Goal: Task Accomplishment & Management: Use online tool/utility

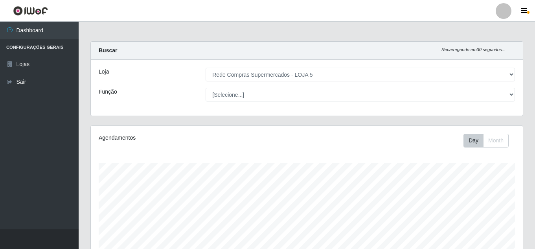
select select "397"
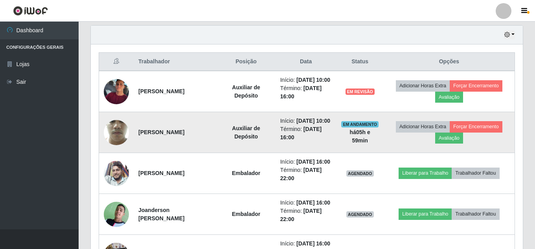
scroll to position [281, 0]
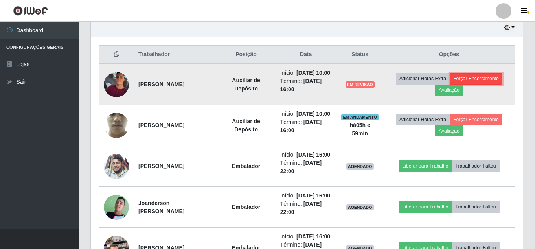
click at [472, 83] on button "Forçar Encerramento" at bounding box center [476, 78] width 53 height 11
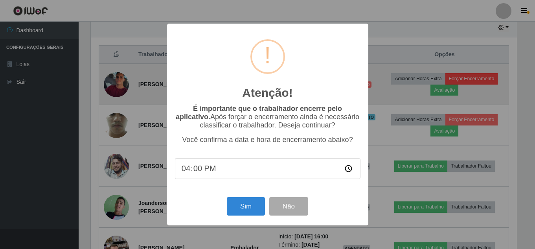
scroll to position [163, 428]
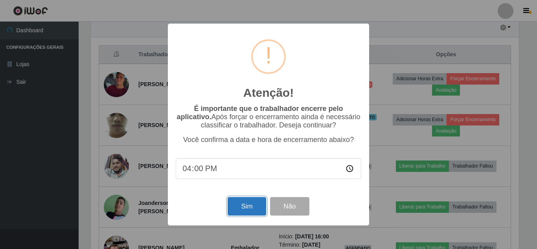
click at [247, 210] on button "Sim" at bounding box center [247, 206] width 38 height 18
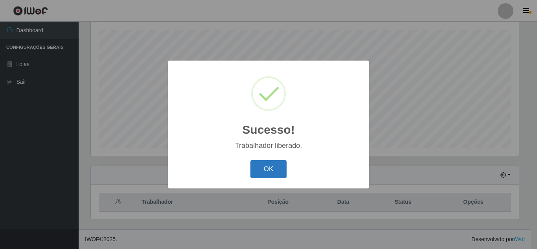
click at [262, 166] on button "OK" at bounding box center [269, 169] width 37 height 18
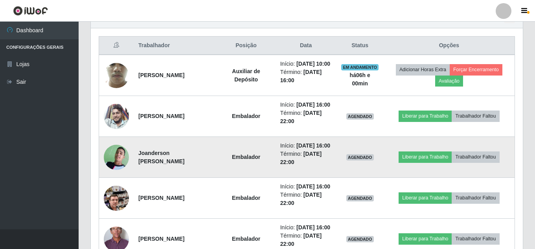
scroll to position [291, 0]
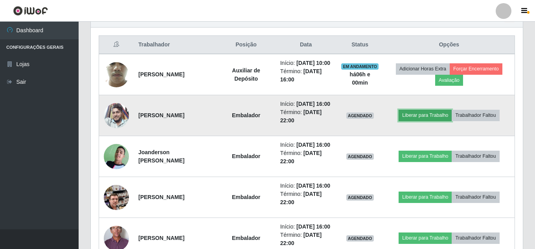
click at [441, 121] on button "Liberar para Trabalho" at bounding box center [425, 115] width 53 height 11
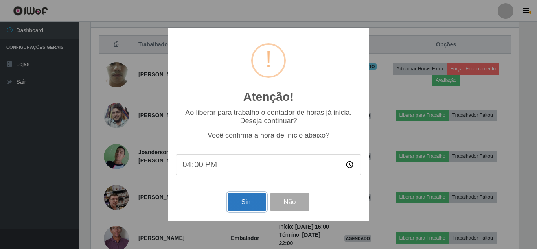
click at [256, 201] on button "Sim" at bounding box center [247, 202] width 38 height 18
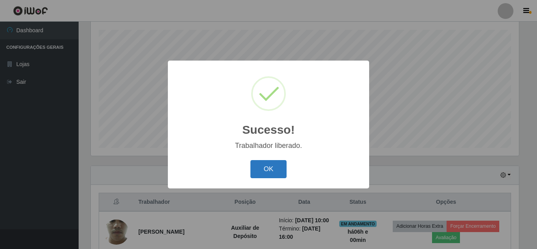
click at [269, 173] on button "OK" at bounding box center [269, 169] width 37 height 18
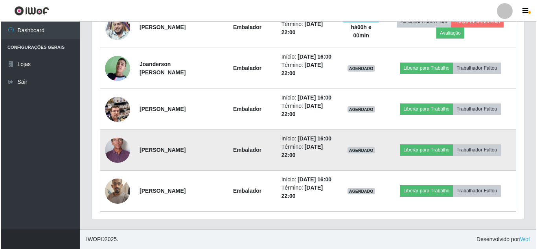
scroll to position [409, 0]
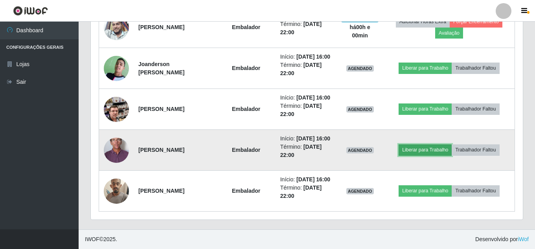
click at [429, 155] on button "Liberar para Trabalho" at bounding box center [425, 149] width 53 height 11
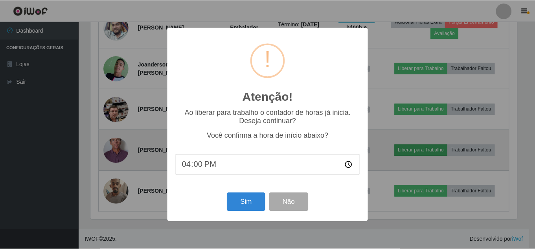
scroll to position [163, 428]
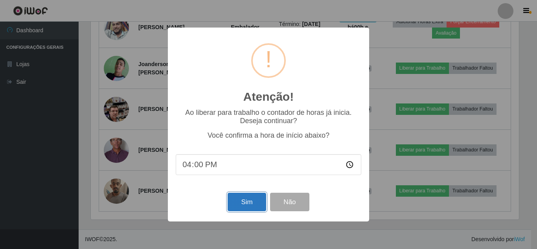
click at [238, 203] on button "Sim" at bounding box center [247, 202] width 38 height 18
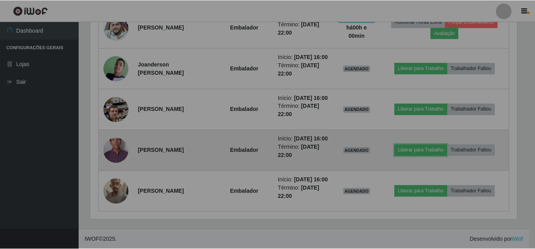
scroll to position [0, 0]
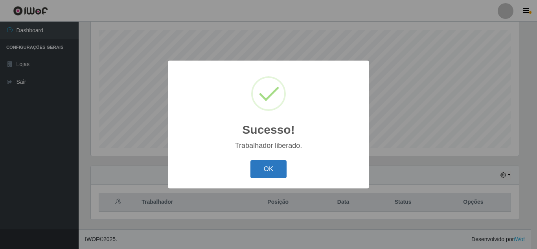
click at [266, 162] on button "OK" at bounding box center [269, 169] width 37 height 18
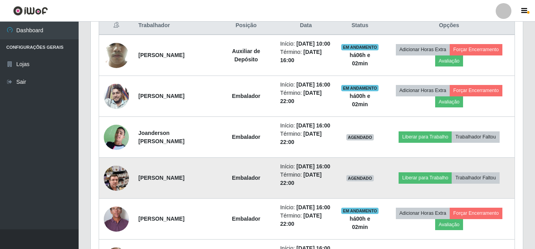
scroll to position [310, 0]
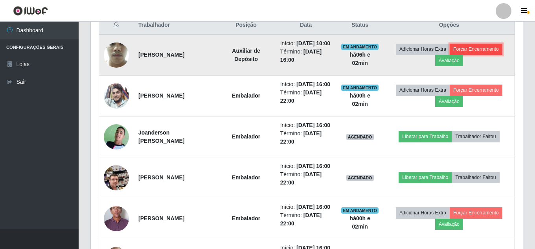
click at [473, 49] on button "Forçar Encerramento" at bounding box center [476, 49] width 53 height 11
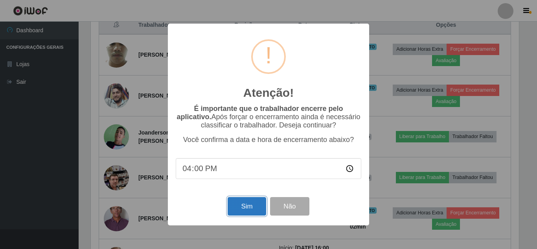
click at [251, 208] on button "Sim" at bounding box center [247, 206] width 38 height 18
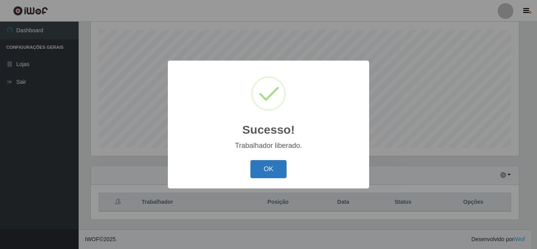
click at [271, 162] on button "OK" at bounding box center [269, 169] width 37 height 18
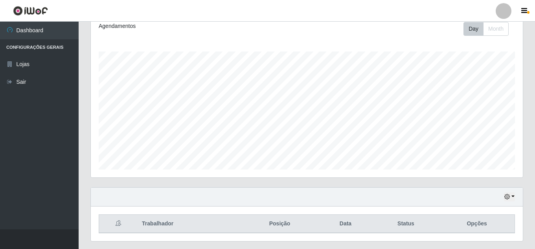
scroll to position [133, 0]
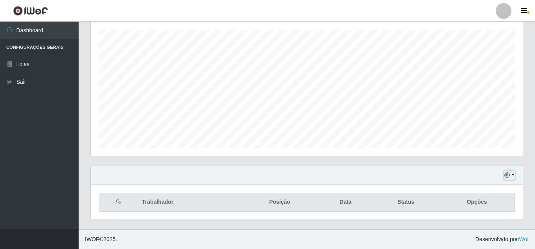
click at [511, 177] on button "button" at bounding box center [509, 175] width 11 height 9
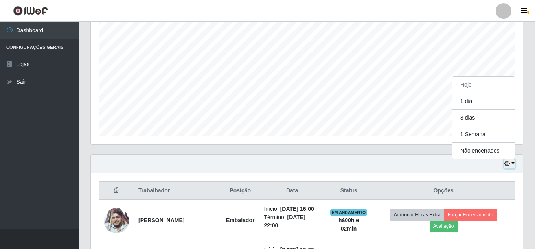
scroll to position [251, 0]
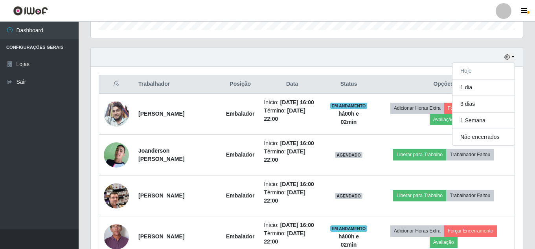
click at [370, 65] on div "Hoje 1 dia 3 dias 1 Semana Não encerrados" at bounding box center [307, 57] width 432 height 19
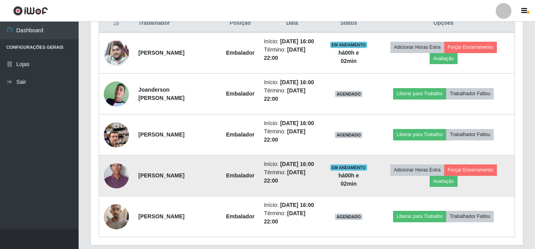
scroll to position [299, 0]
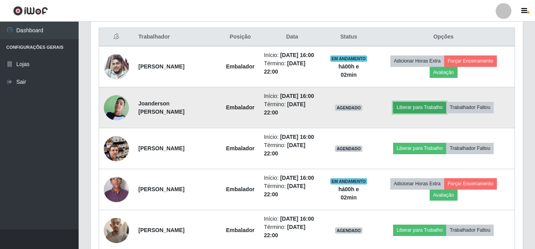
click at [434, 107] on button "Liberar para Trabalho" at bounding box center [419, 107] width 53 height 11
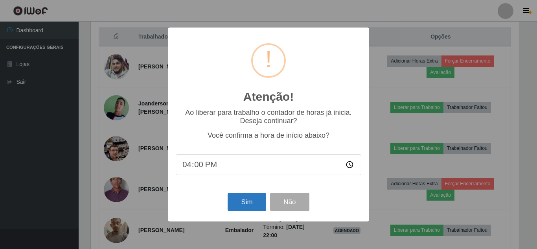
drag, startPoint x: 259, startPoint y: 194, endPoint x: 249, endPoint y: 201, distance: 12.6
click at [259, 194] on div "Sim Não" at bounding box center [269, 202] width 186 height 22
click at [249, 201] on button "Sim" at bounding box center [247, 202] width 38 height 18
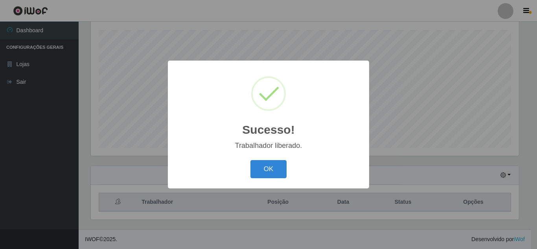
click at [264, 173] on button "OK" at bounding box center [269, 169] width 37 height 18
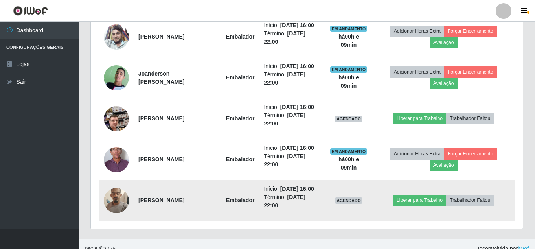
scroll to position [338, 0]
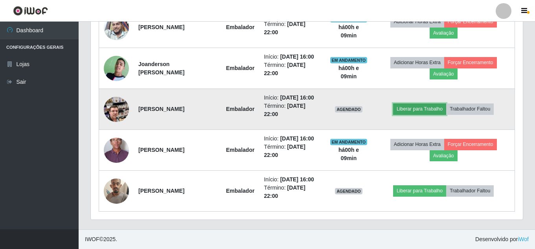
click at [418, 107] on button "Liberar para Trabalho" at bounding box center [419, 108] width 53 height 11
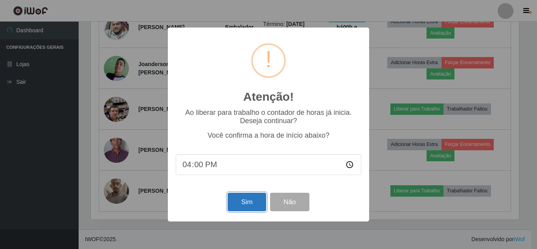
click at [255, 199] on button "Sim" at bounding box center [247, 202] width 38 height 18
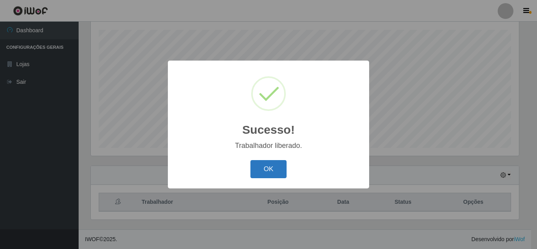
click at [274, 169] on button "OK" at bounding box center [269, 169] width 37 height 18
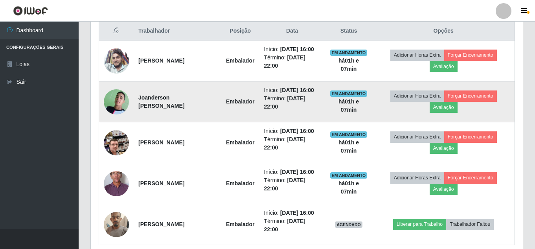
scroll to position [291, 0]
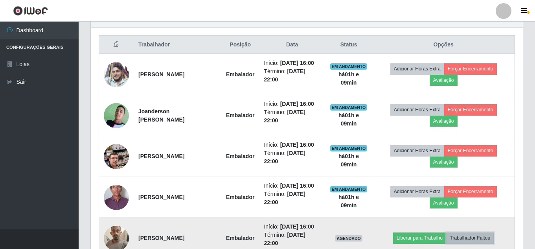
click at [475, 238] on button "Trabalhador Faltou" at bounding box center [470, 237] width 48 height 11
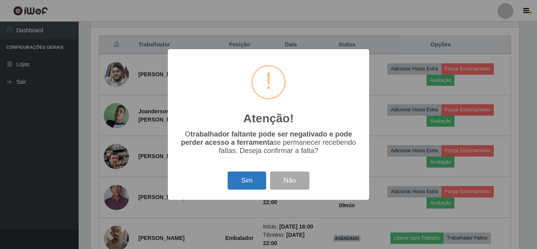
click at [248, 182] on button "Sim" at bounding box center [247, 181] width 38 height 18
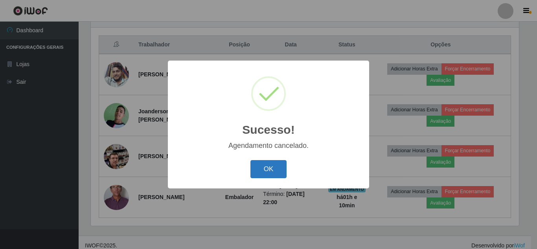
click at [269, 170] on button "OK" at bounding box center [269, 169] width 37 height 18
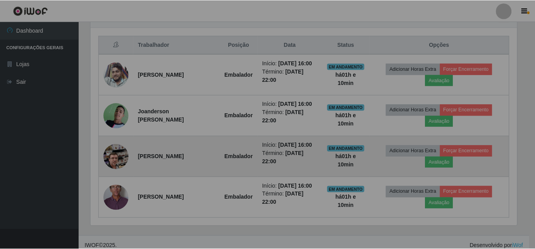
scroll to position [163, 432]
